Goal: Transaction & Acquisition: Purchase product/service

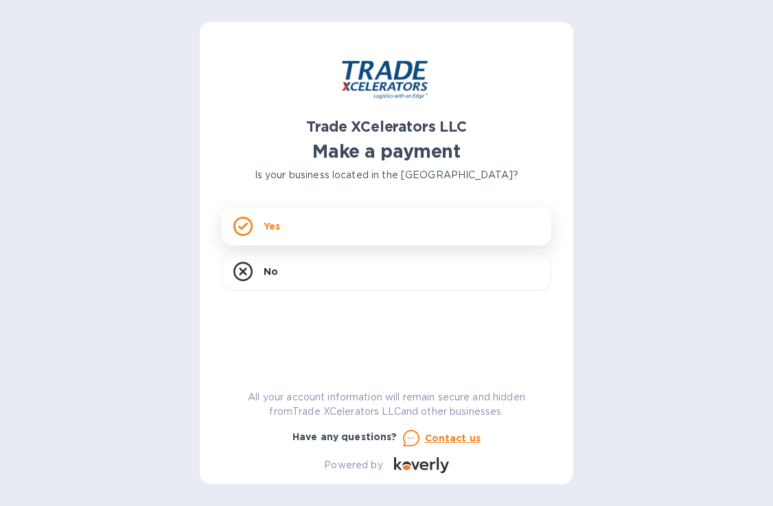
click at [340, 242] on div "Yes" at bounding box center [386, 226] width 329 height 38
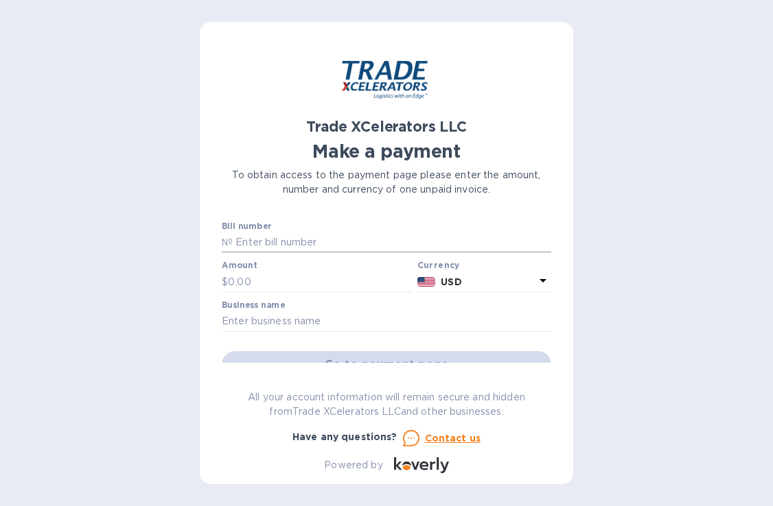
click at [341, 242] on input "text" at bounding box center [392, 243] width 318 height 21
type input "7506597"
type input "5,920.13"
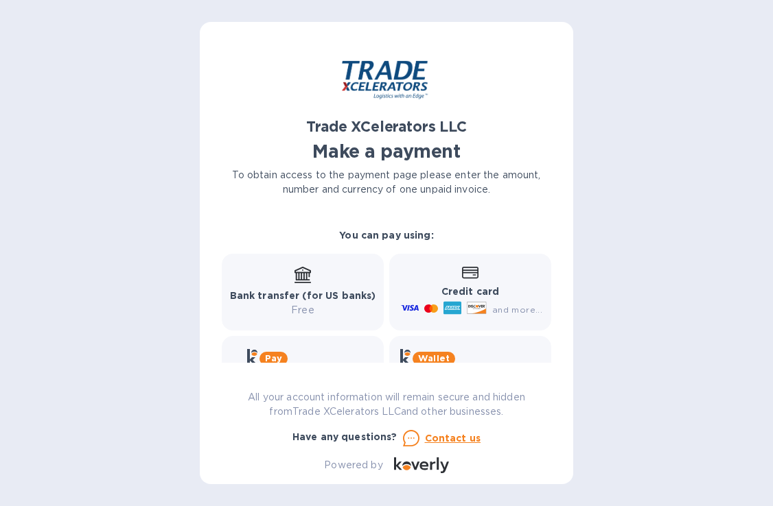
scroll to position [224, 0]
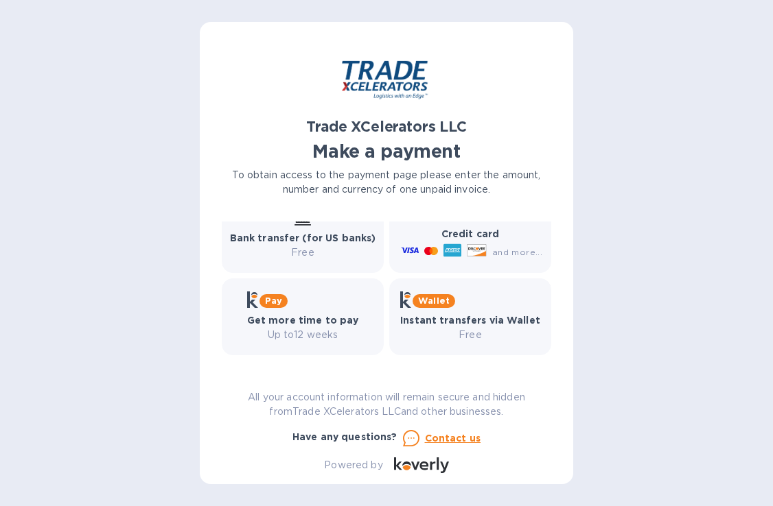
type input "Busy [PERSON_NAME], LLC"
click at [446, 248] on icon at bounding box center [452, 250] width 16 height 4
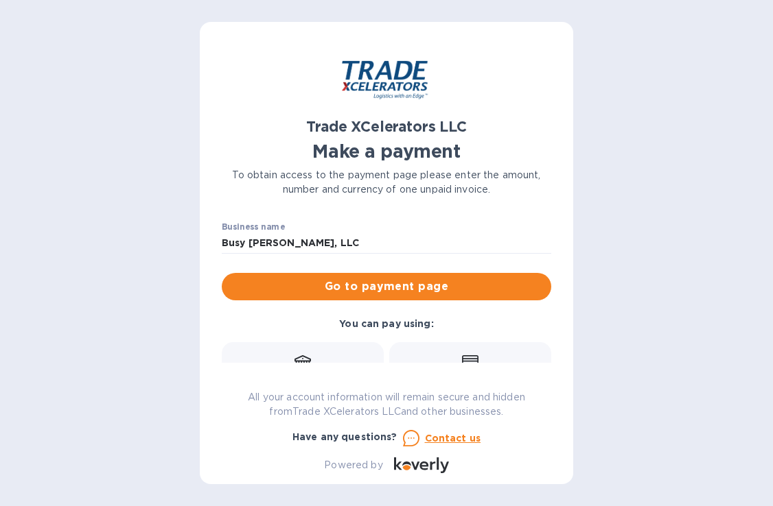
scroll to position [76, 0]
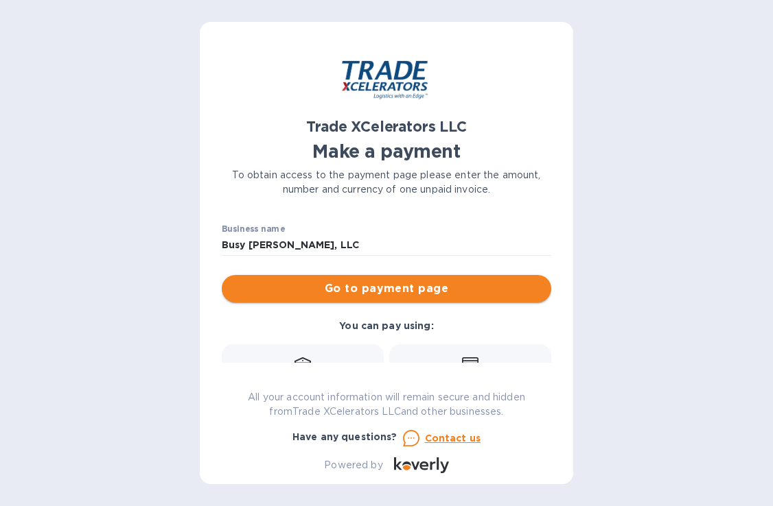
click at [406, 286] on span "Go to payment page" at bounding box center [386, 289] width 307 height 16
